Goal: Information Seeking & Learning: Learn about a topic

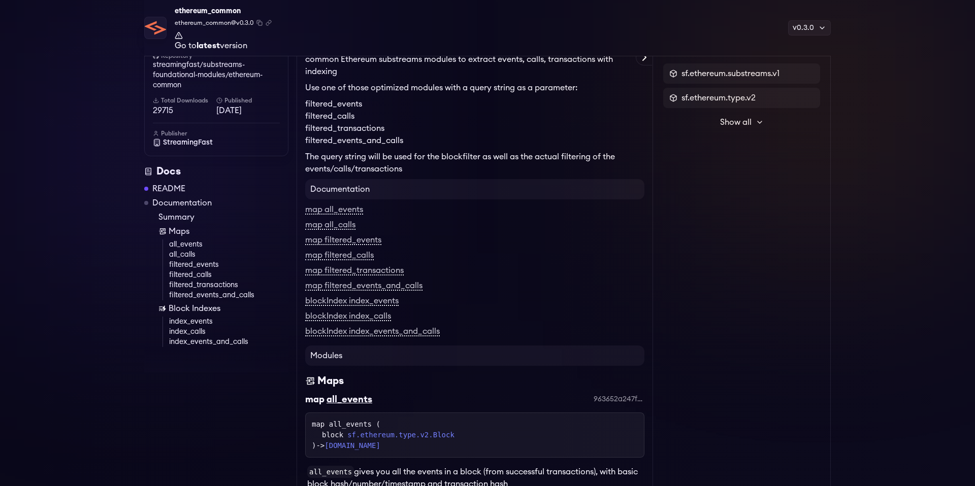
scroll to position [94, 0]
click at [502, 265] on div "map filtered_transactions" at bounding box center [474, 269] width 339 height 12
click at [344, 206] on link "map all_events" at bounding box center [334, 208] width 58 height 9
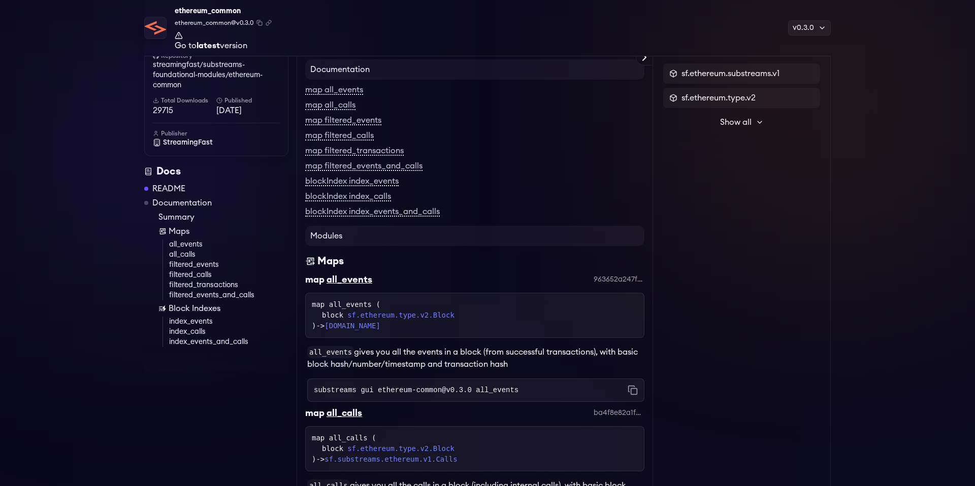
scroll to position [170, 0]
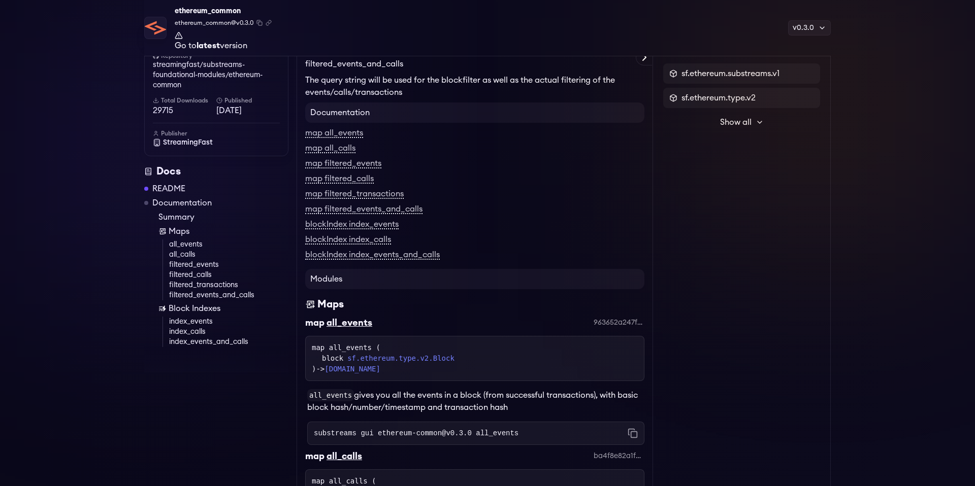
click at [437, 163] on div "map filtered_events" at bounding box center [474, 163] width 339 height 12
click at [337, 151] on link "map all_calls" at bounding box center [330, 148] width 50 height 9
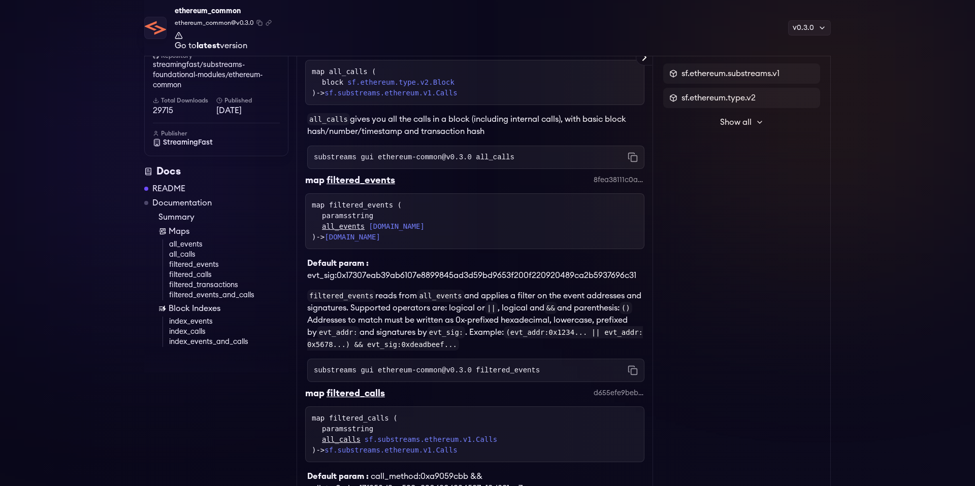
scroll to position [535, 0]
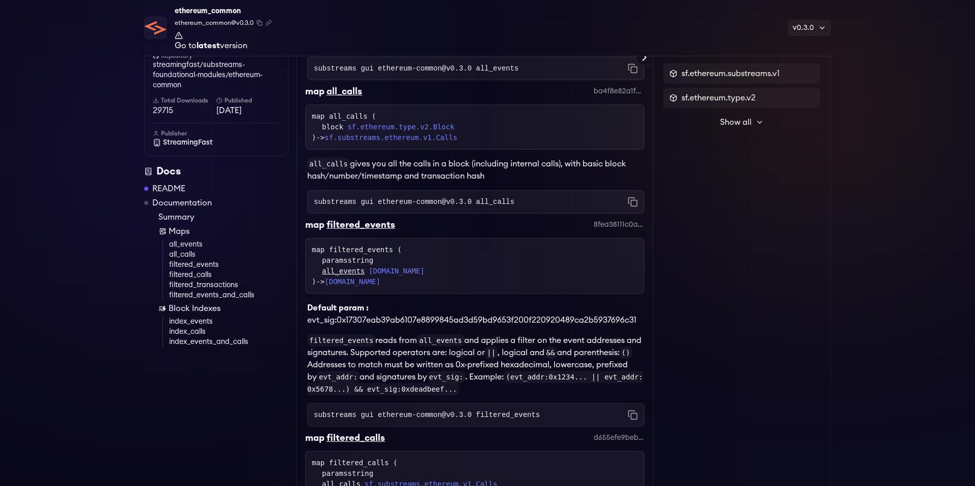
click at [506, 182] on p "all_calls gives you all the calls in a block (including internal calls), with b…" at bounding box center [475, 170] width 337 height 24
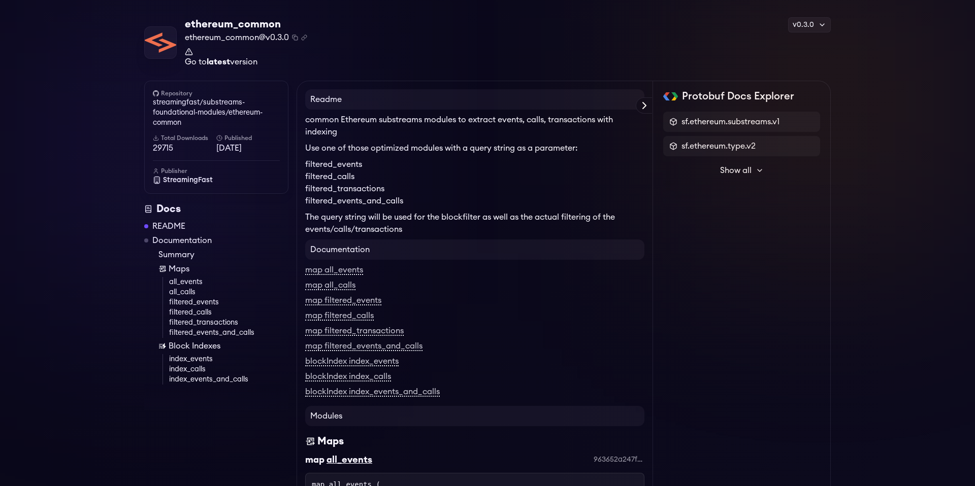
scroll to position [0, 0]
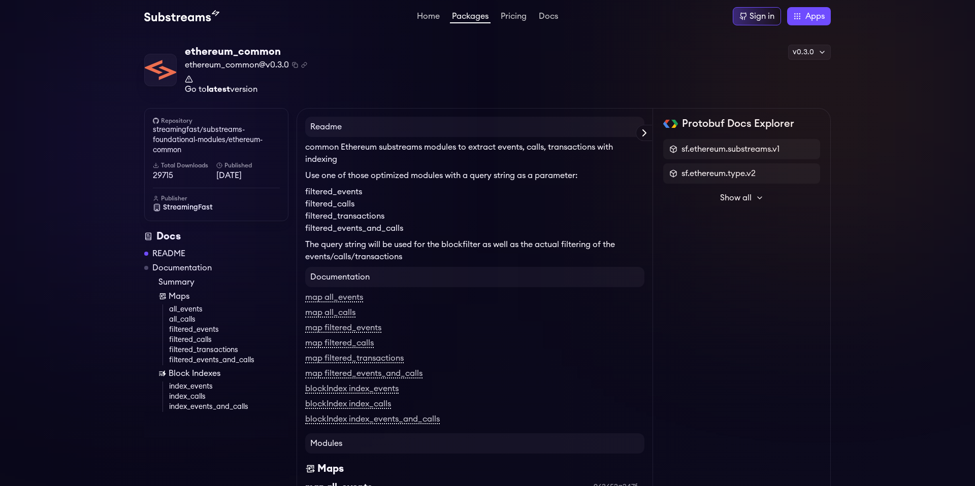
click at [473, 17] on link "Packages" at bounding box center [470, 17] width 41 height 11
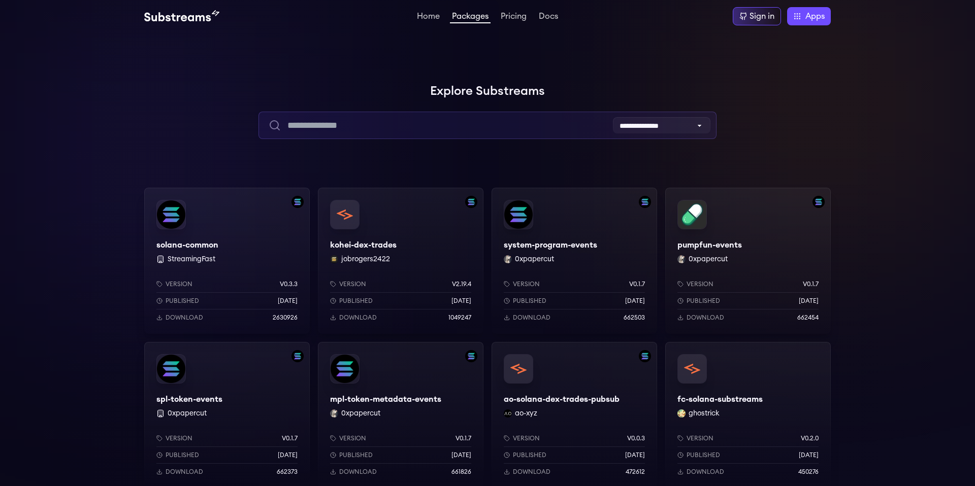
click at [399, 124] on input "text" at bounding box center [486, 125] width 457 height 27
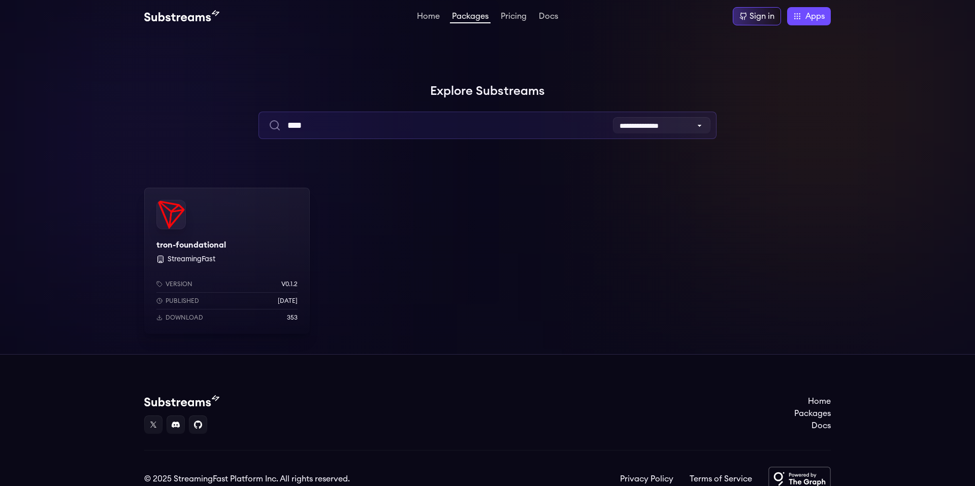
type input "****"
click at [140, 162] on div at bounding box center [152, 152] width 305 height 305
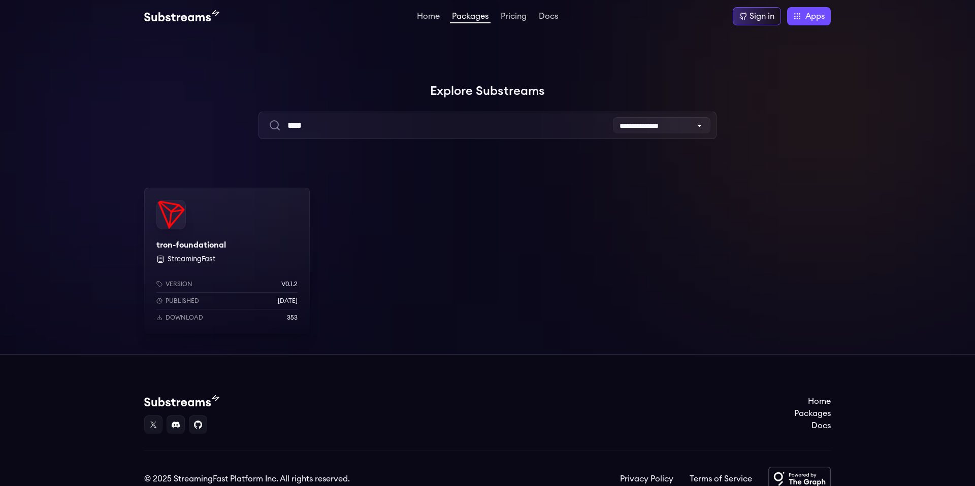
click at [167, 223] on div "tron-foundational StreamingFast Version v0.1.2 Published 3 months ago Download …" at bounding box center [226, 261] width 165 height 146
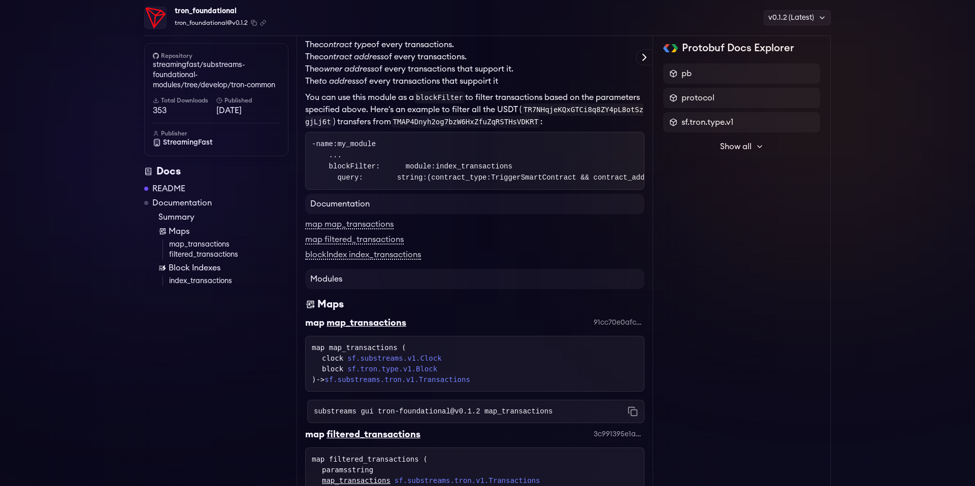
scroll to position [369, 0]
click at [91, 319] on div "tron_foundational tron_foundational@v0.1.2 Copied! Copied! v0.1.2 (Latest) v0.1…" at bounding box center [487, 176] width 975 height 1027
click at [377, 259] on link "blockIndex index_transactions" at bounding box center [363, 254] width 116 height 9
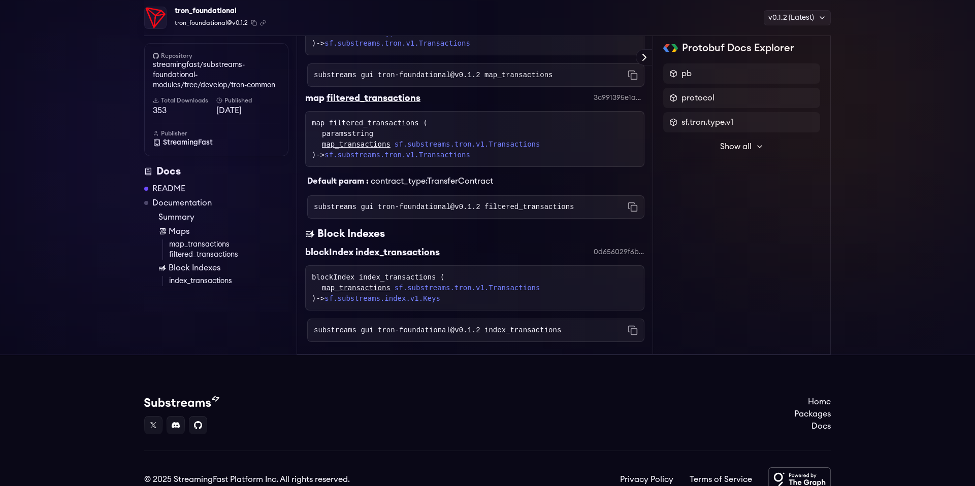
scroll to position [792, 0]
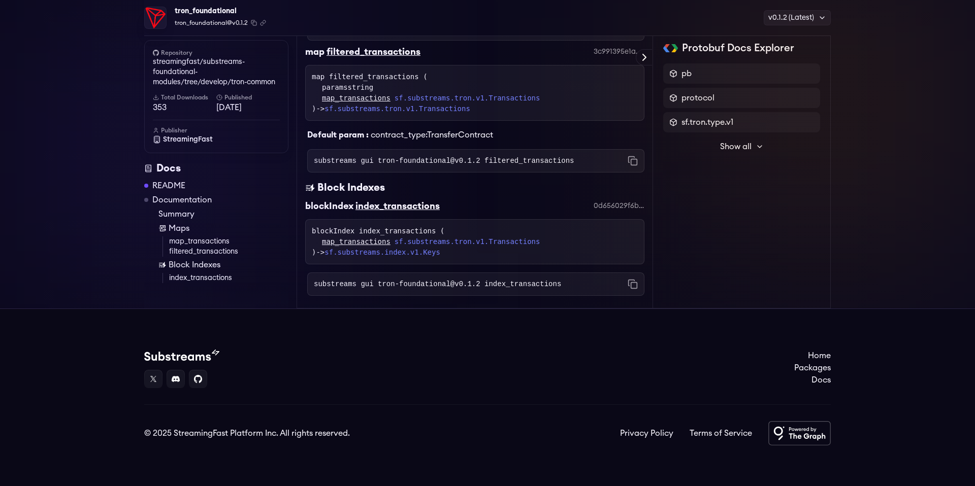
click at [263, 319] on footer "Home Packages Docs © 2025 StreamingFast Platform Inc. All rights reserved. Priv…" at bounding box center [487, 398] width 975 height 178
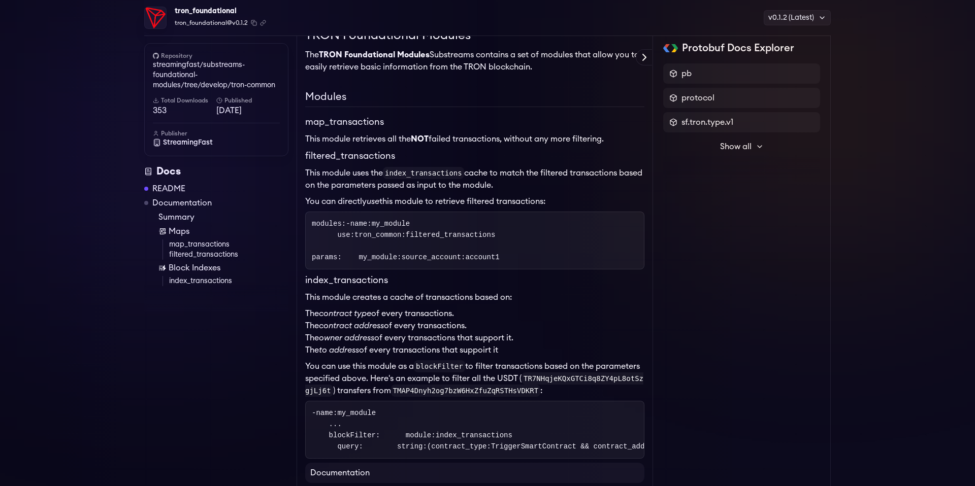
scroll to position [0, 0]
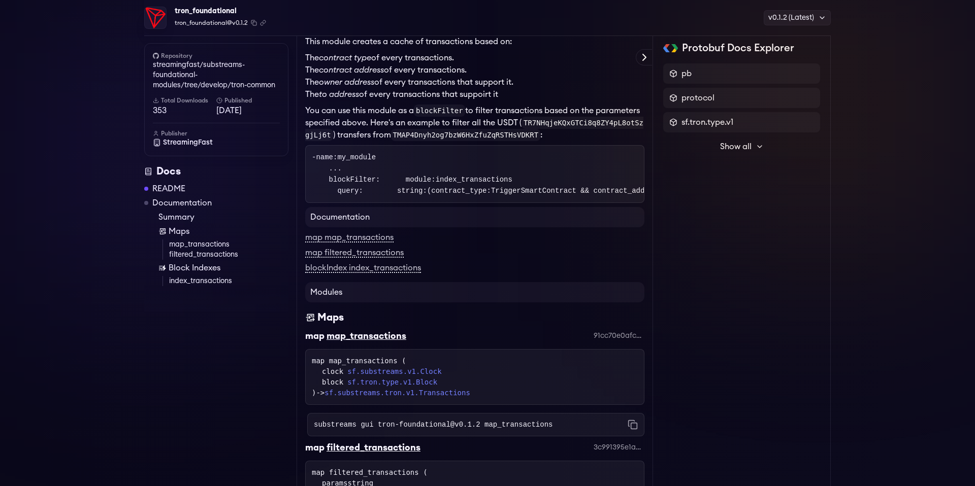
scroll to position [369, 0]
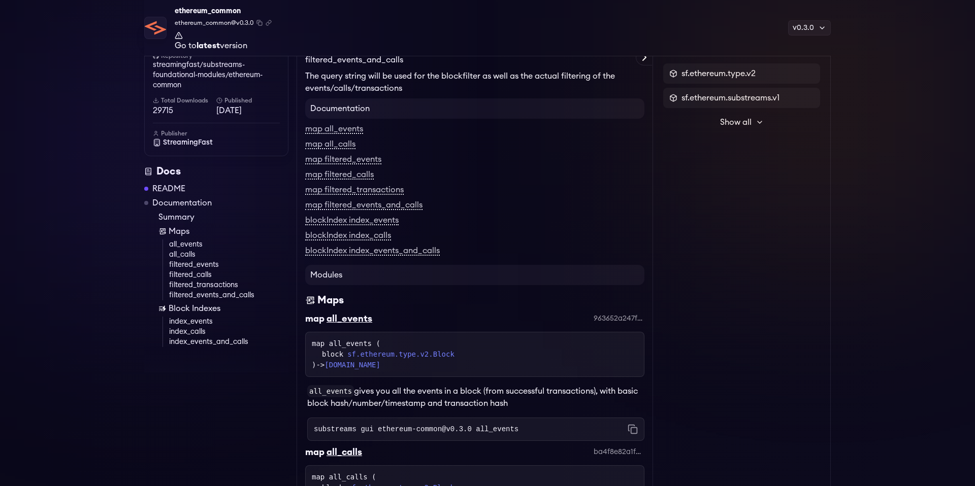
scroll to position [175, 0]
click at [477, 102] on h4 "Documentation" at bounding box center [474, 107] width 339 height 20
click at [482, 159] on div "map filtered_events" at bounding box center [474, 158] width 339 height 12
click at [512, 141] on div "map all_calls" at bounding box center [474, 143] width 339 height 12
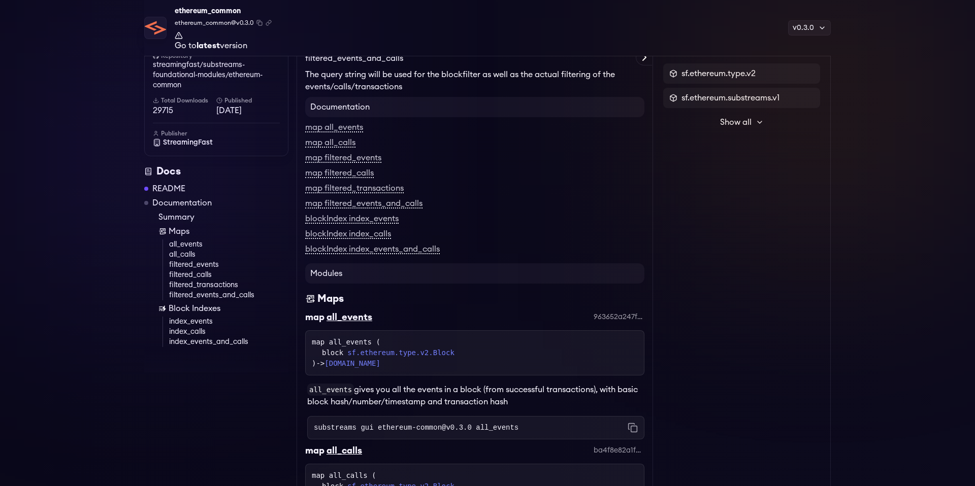
scroll to position [0, 0]
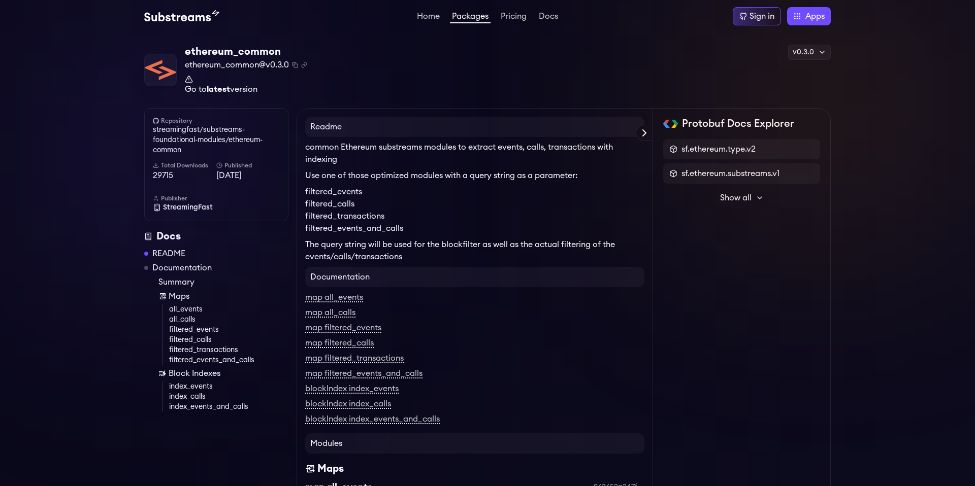
click at [555, 233] on li "filtered_events_and_calls" at bounding box center [474, 228] width 339 height 12
click at [535, 211] on li "filtered_transactions" at bounding box center [474, 216] width 339 height 12
click at [340, 313] on link "map all_calls" at bounding box center [330, 313] width 50 height 9
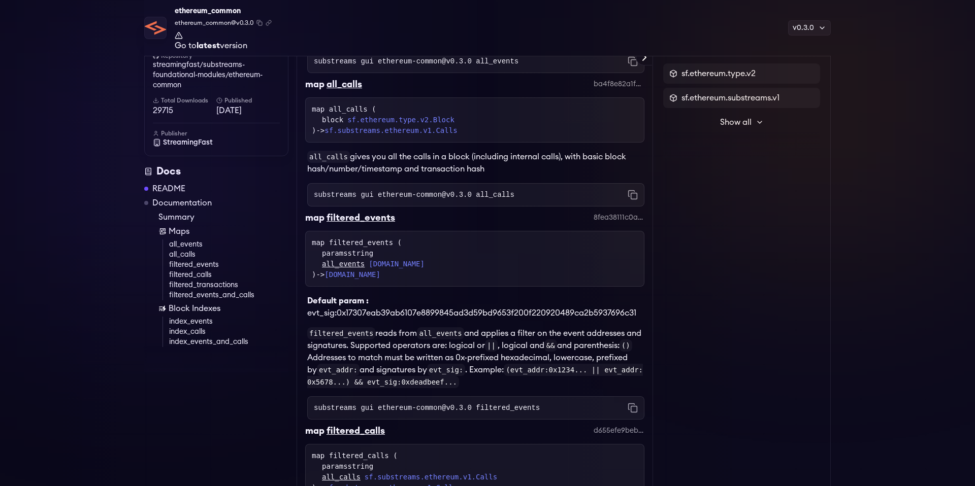
scroll to position [574, 0]
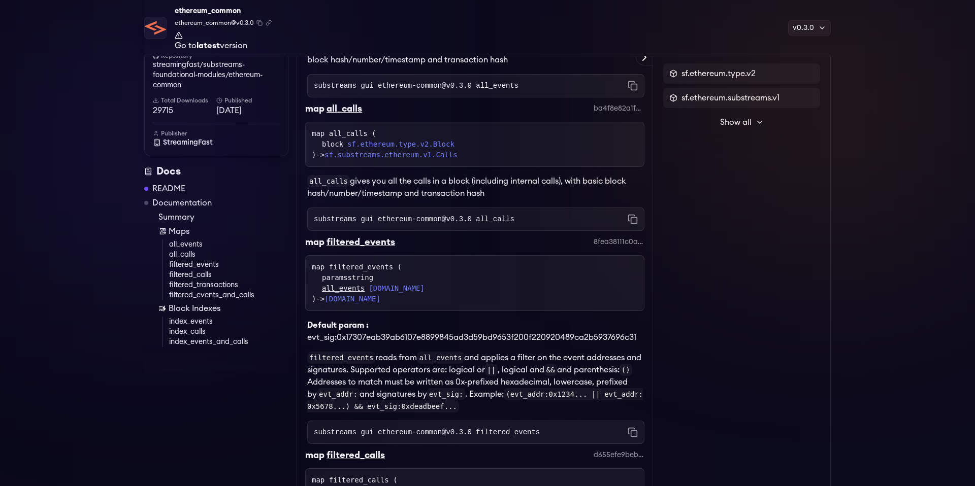
scroll to position [516, 0]
click at [344, 111] on div "all_calls" at bounding box center [344, 110] width 36 height 14
click at [341, 113] on div "all_calls" at bounding box center [344, 110] width 36 height 14
click at [506, 163] on div "map all_calls ( block sf.ethereum.type.v2.Block ) -> sf.substreams.ethereum.v1.…" at bounding box center [474, 145] width 339 height 45
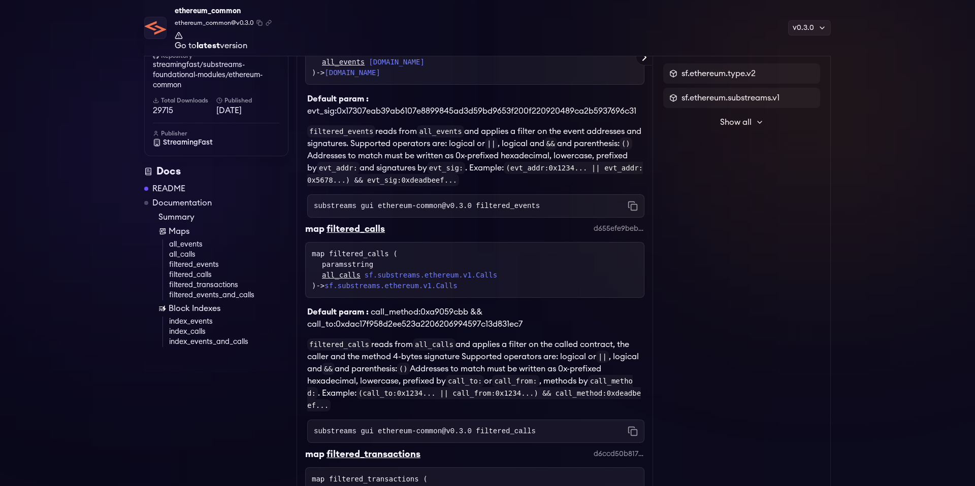
scroll to position [441, 0]
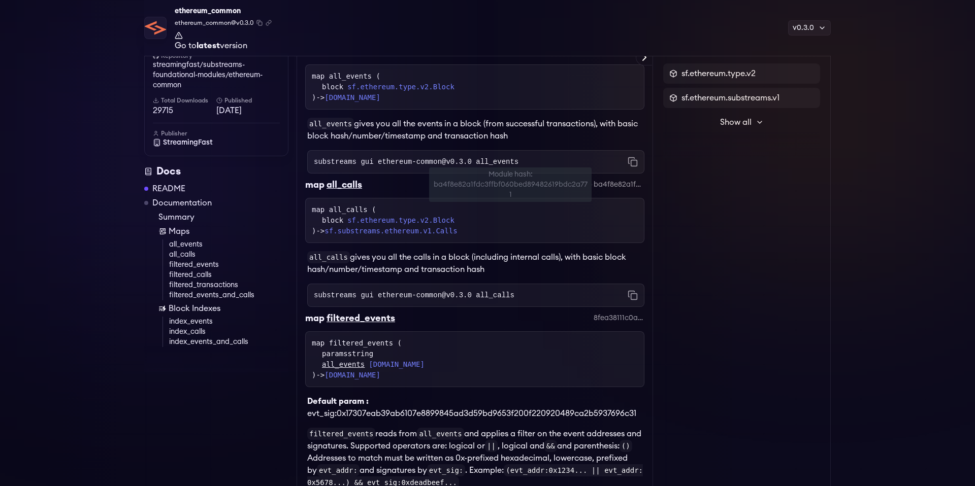
click at [607, 187] on div "ba4f8e82a1fdc3ffbf060bed89482619bdc2a771" at bounding box center [618, 185] width 51 height 10
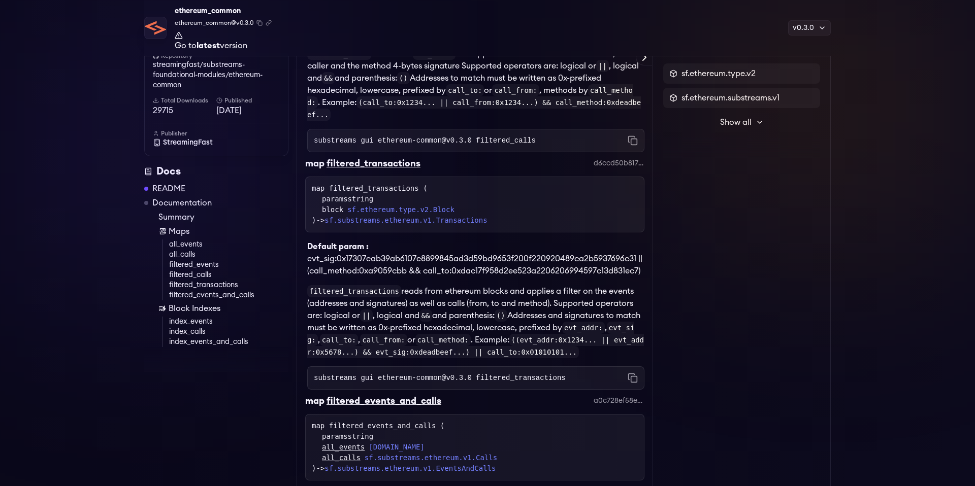
scroll to position [739, 0]
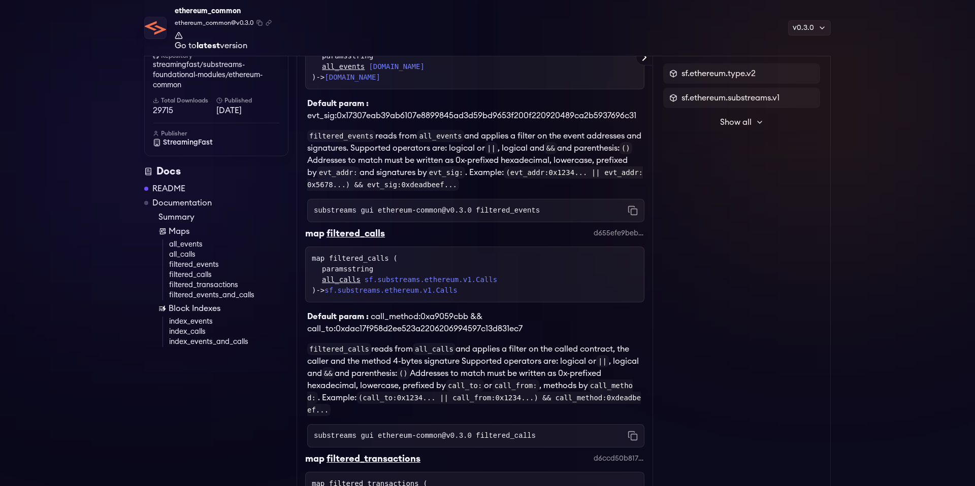
click at [507, 256] on div "map filtered_calls ( paramsstring all_calls sf.substreams.ethereum.v1.Calls ) -…" at bounding box center [474, 275] width 339 height 56
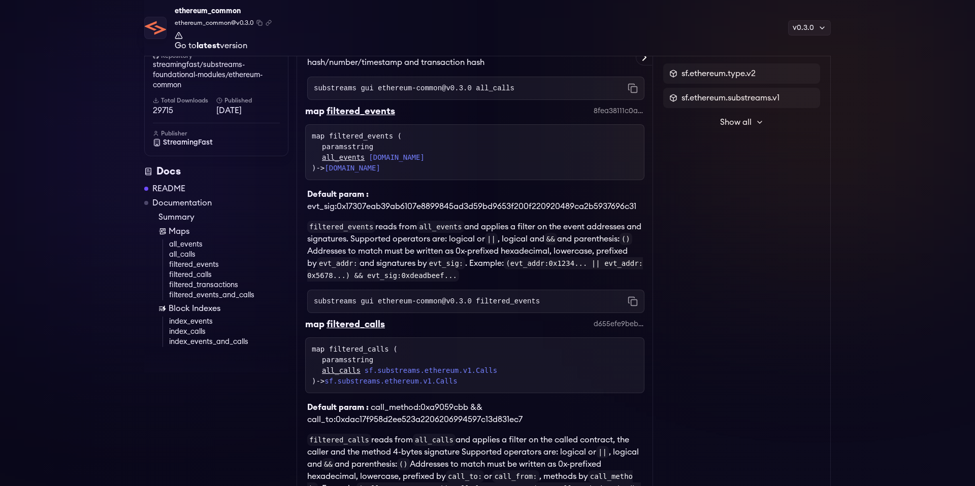
scroll to position [645, 0]
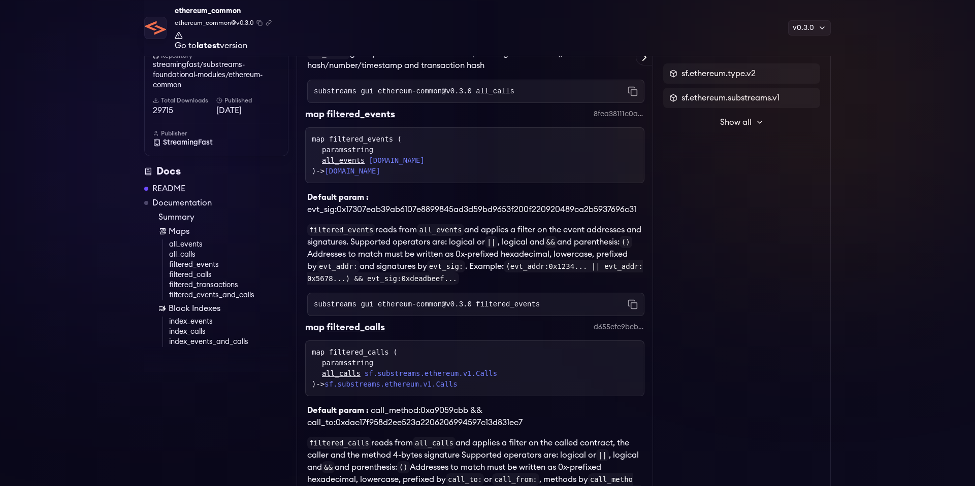
click at [507, 256] on p "filtered_events reads from all_events and applies a filter on the event address…" at bounding box center [475, 254] width 337 height 61
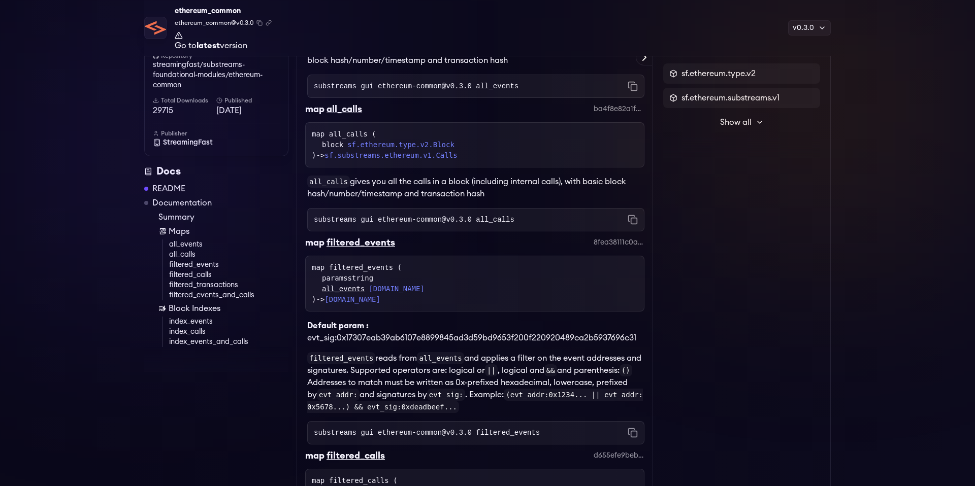
scroll to position [457, 0]
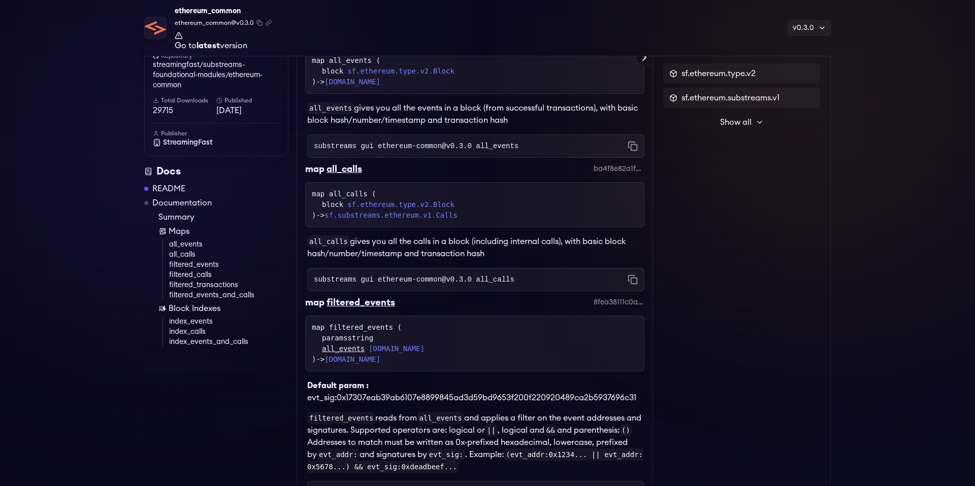
click at [348, 173] on div "all_calls" at bounding box center [344, 169] width 36 height 14
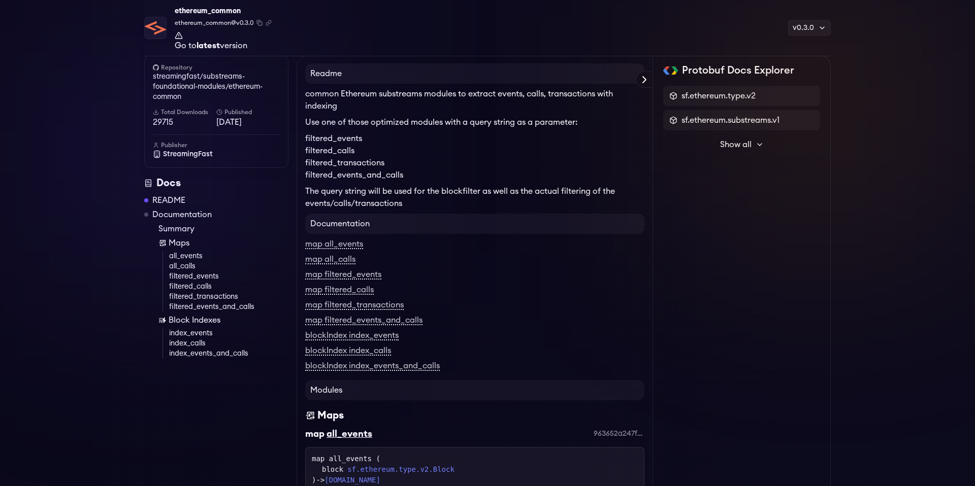
scroll to position [57, 0]
click at [224, 87] on link "streamingfast/substreams-foundational-modules/ethereum-common" at bounding box center [216, 88] width 127 height 30
click at [451, 46] on div "ethereum_common ethereum_common@v0.3.0 Copied! Copied! Go to latest version v0.…" at bounding box center [487, 28] width 686 height 56
